Goal: Information Seeking & Learning: Learn about a topic

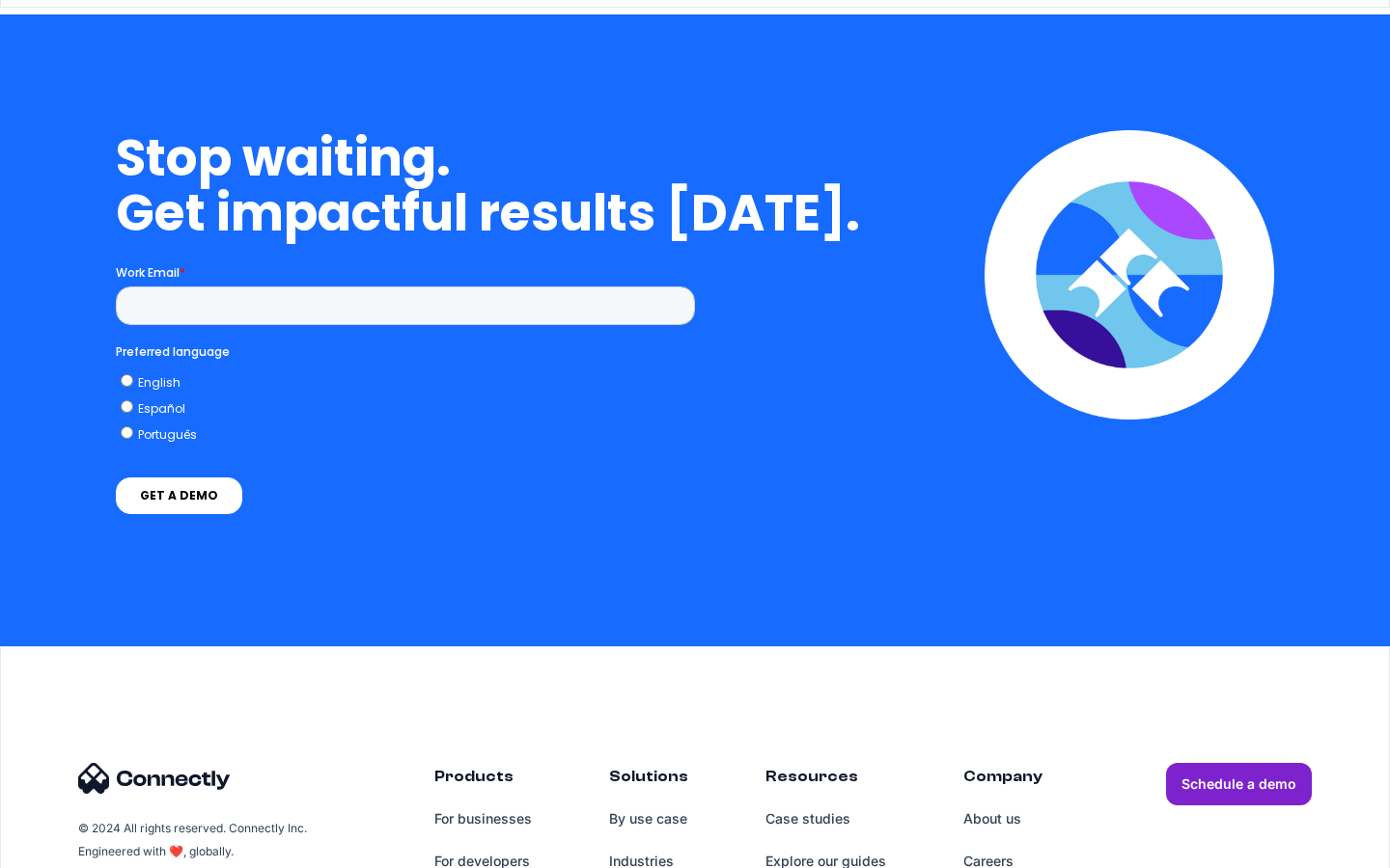
scroll to position [4219, 0]
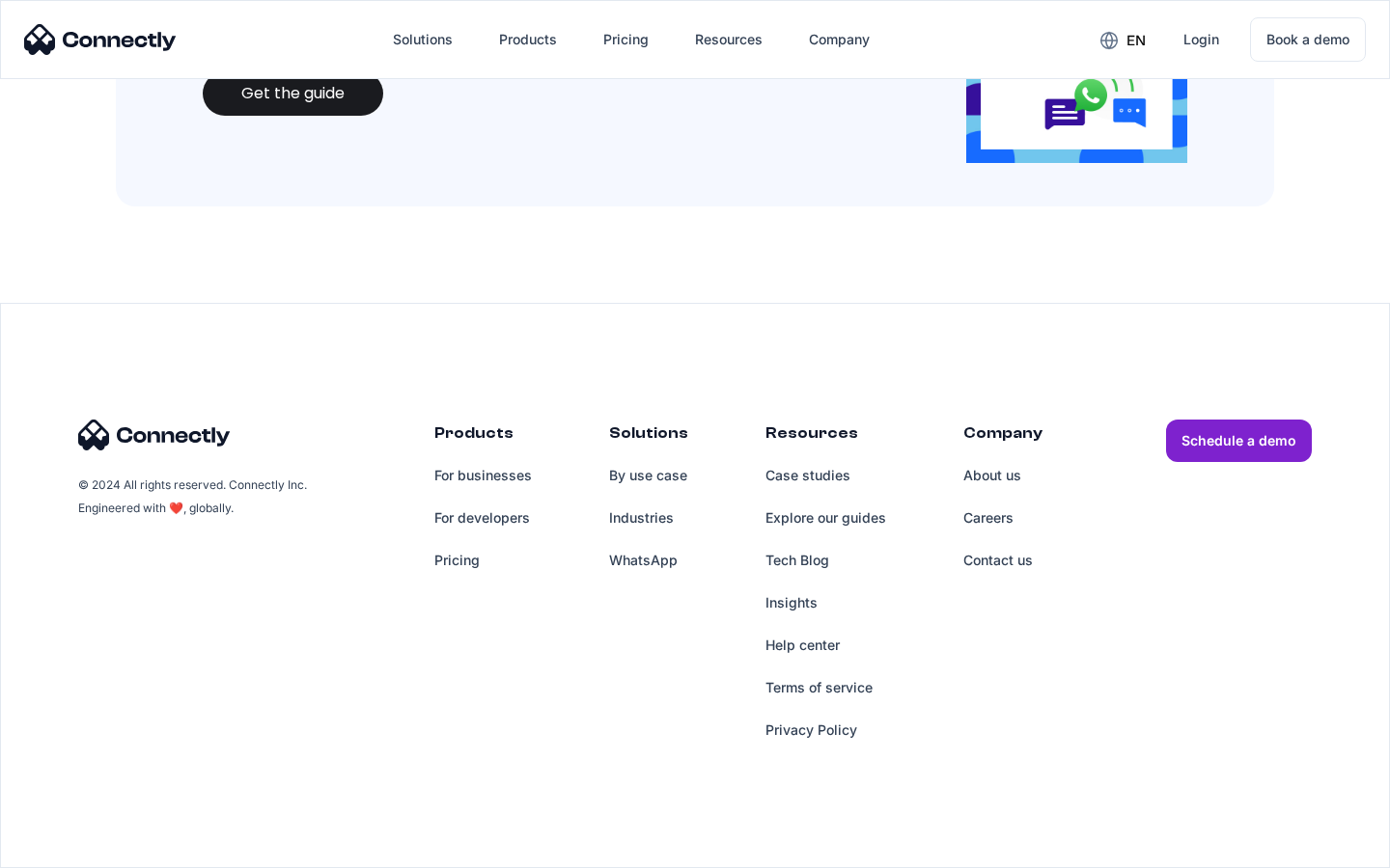
scroll to position [2098, 0]
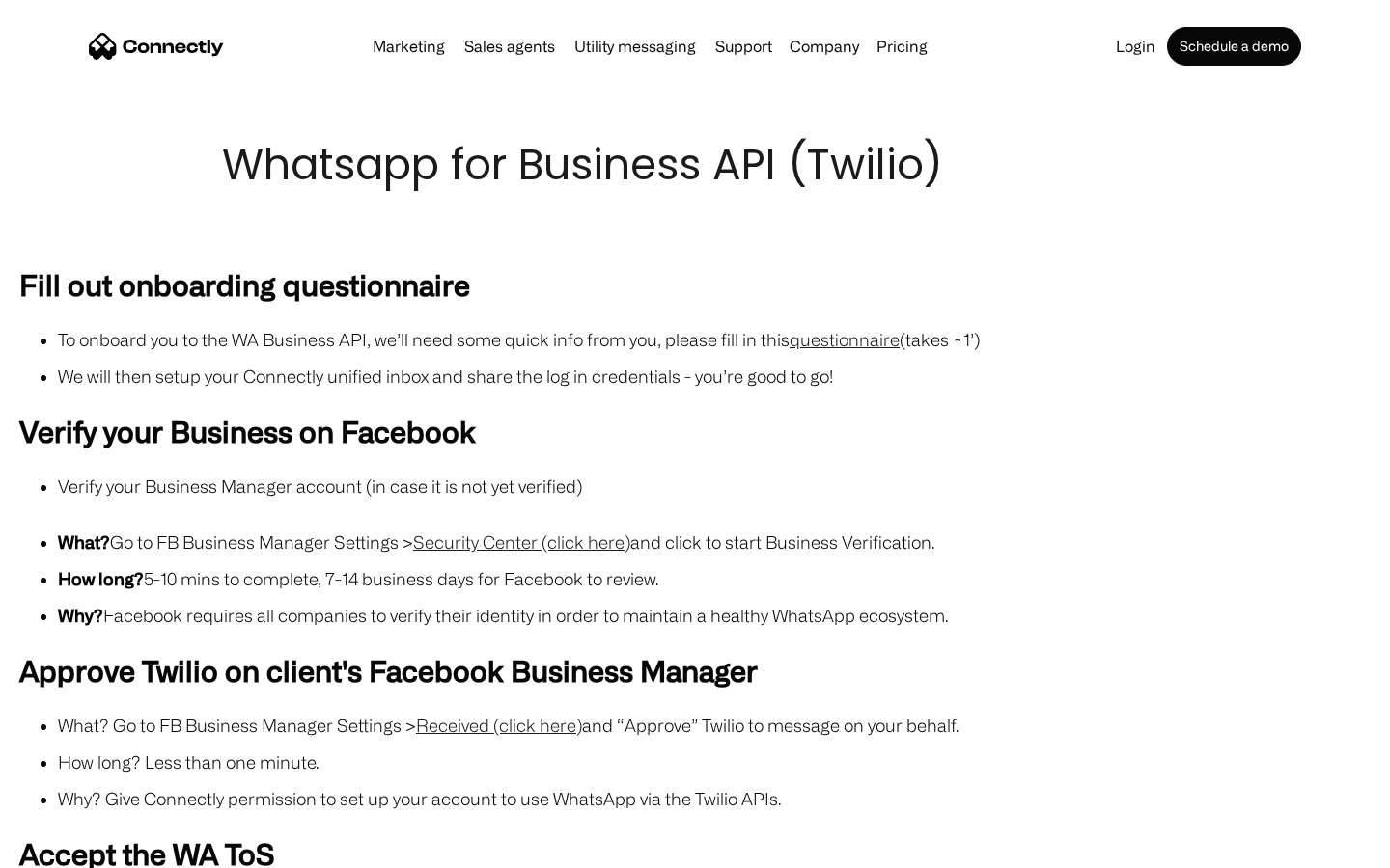
scroll to position [1679, 0]
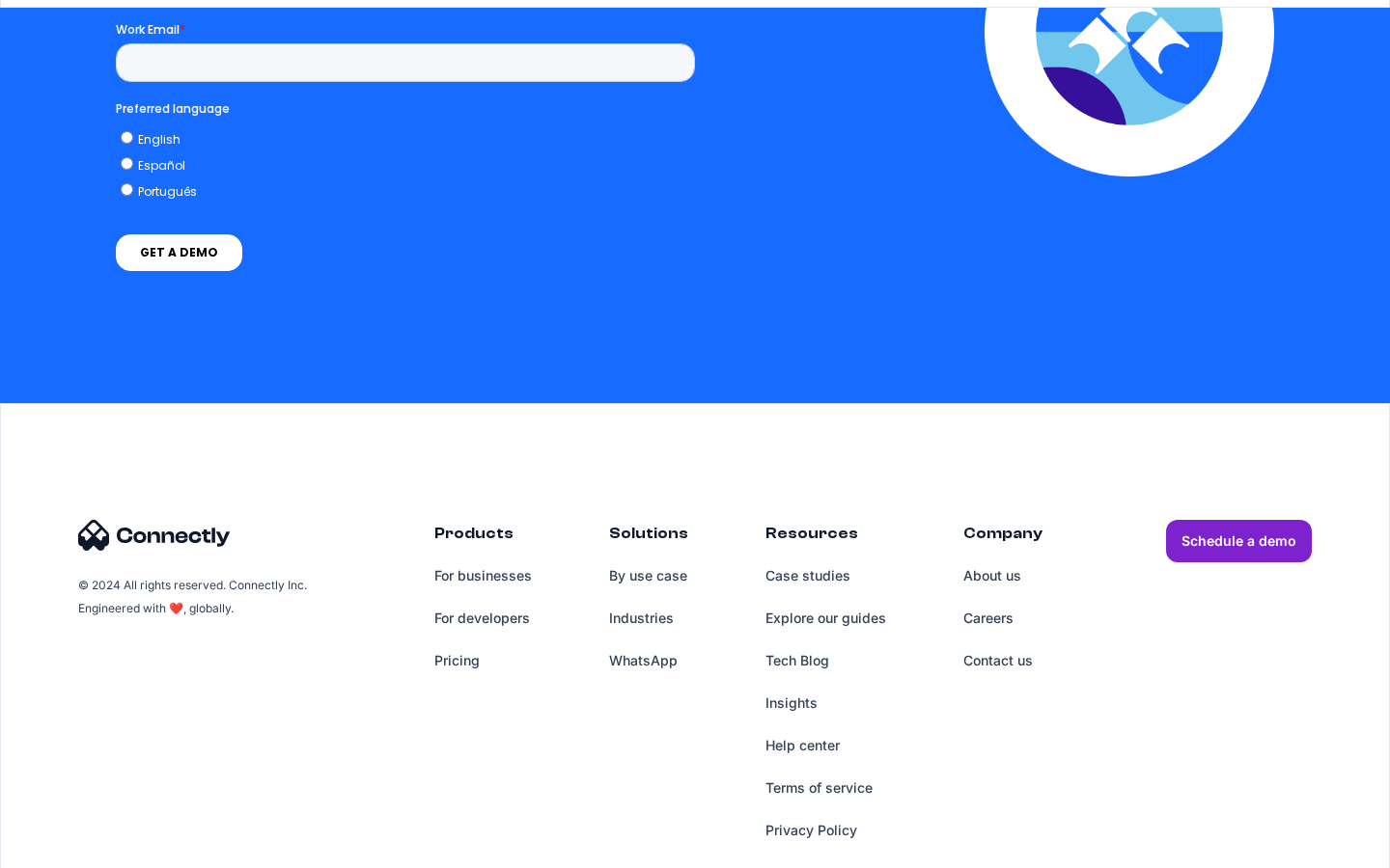
scroll to position [4129, 0]
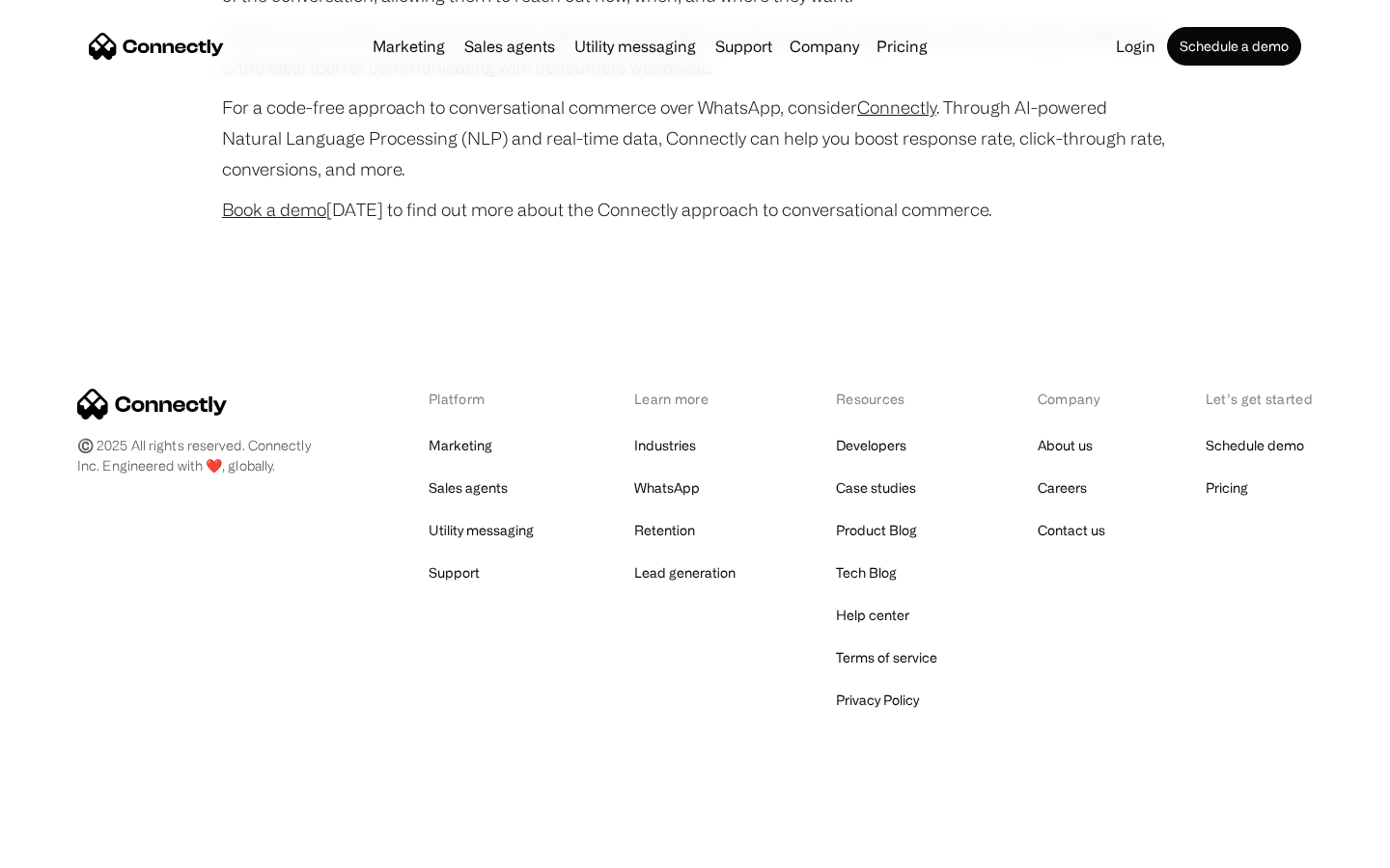
scroll to position [7628, 0]
